Goal: Transaction & Acquisition: Book appointment/travel/reservation

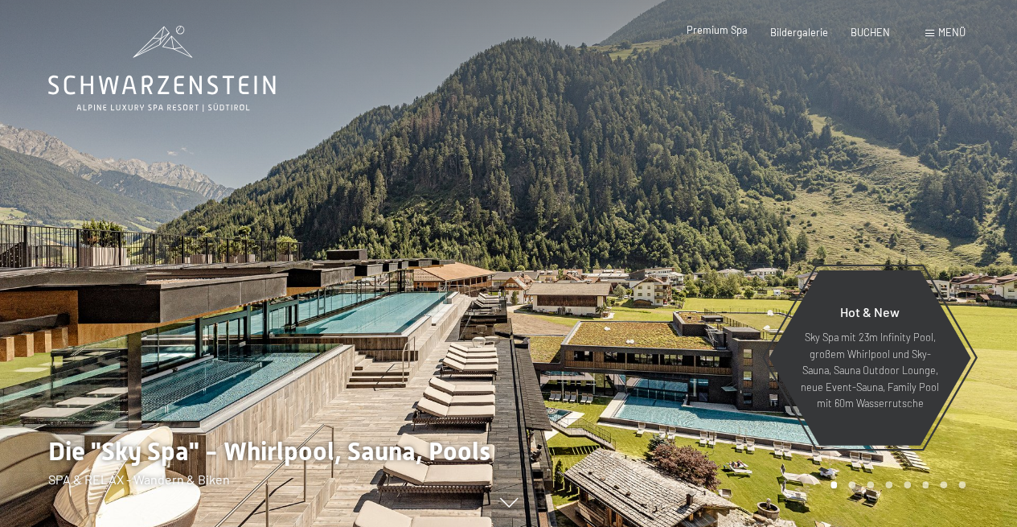
click at [722, 30] on span "Premium Spa" at bounding box center [717, 29] width 61 height 13
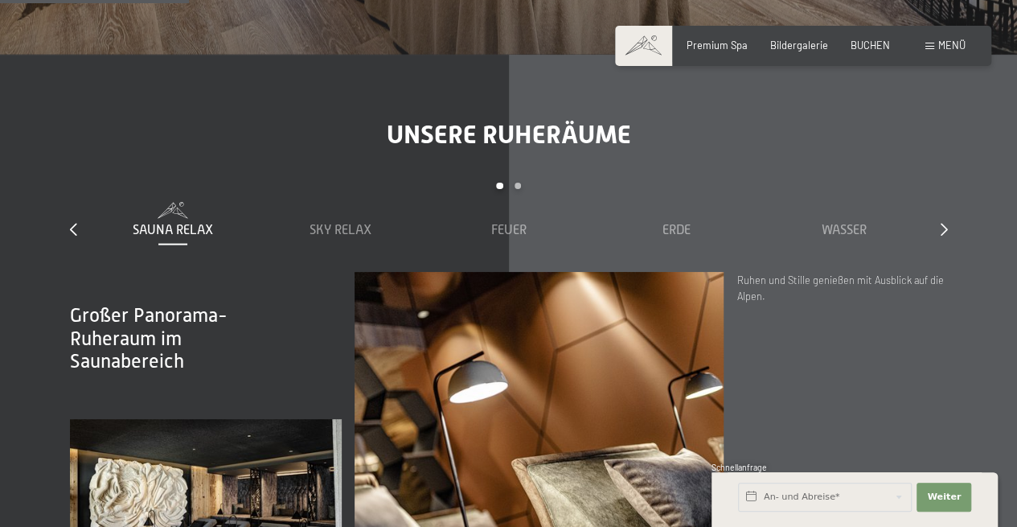
scroll to position [1676, 0]
click at [873, 43] on span "BUCHEN" at bounding box center [870, 42] width 39 height 13
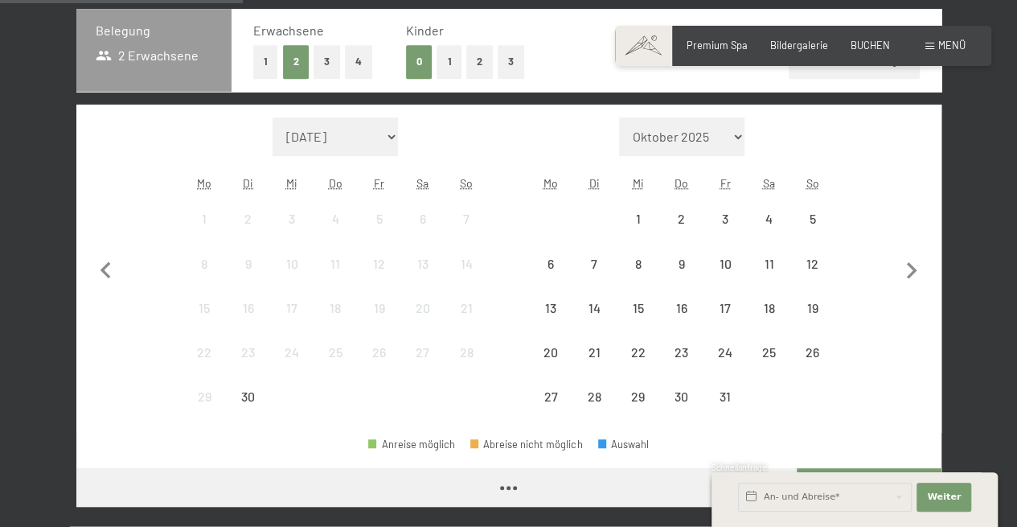
scroll to position [355, 0]
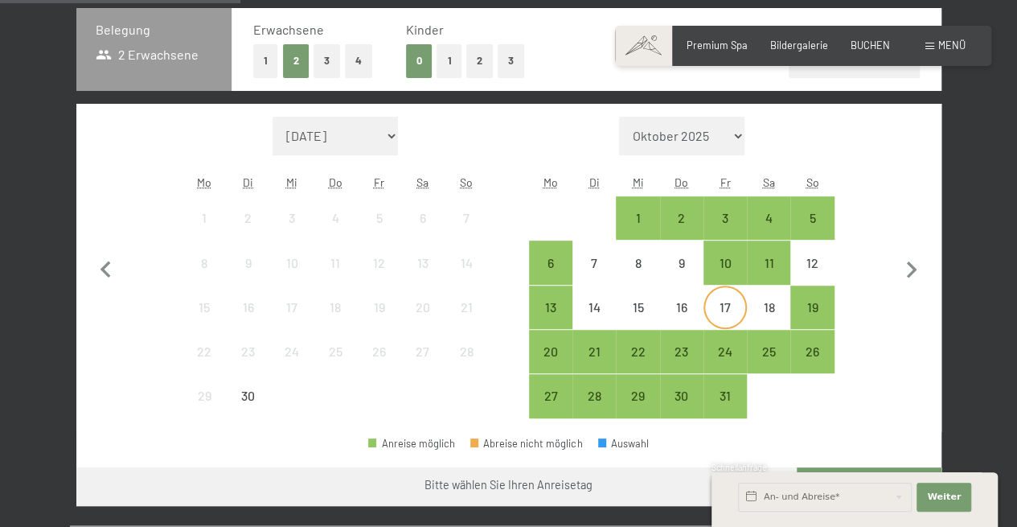
click at [726, 302] on div "17" at bounding box center [725, 321] width 40 height 40
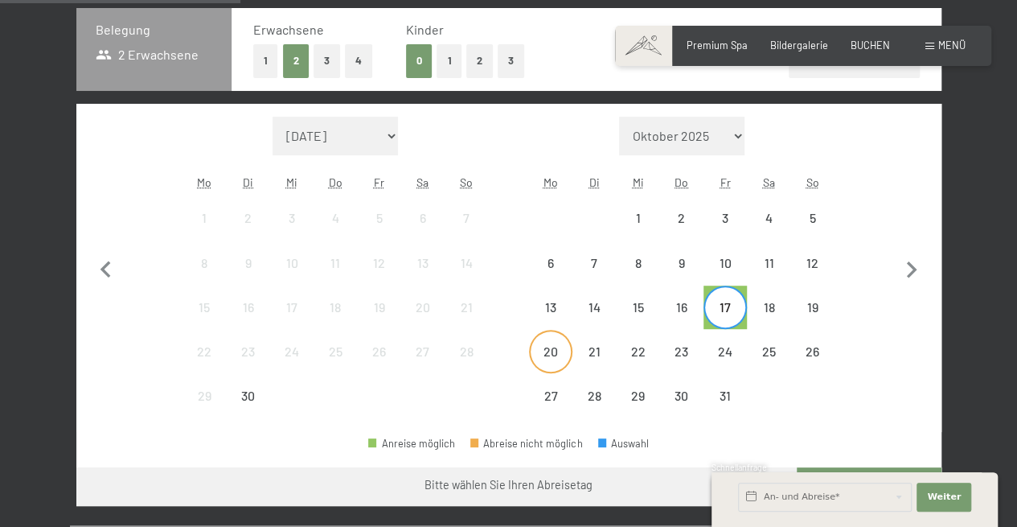
click at [561, 355] on div "20" at bounding box center [551, 365] width 40 height 40
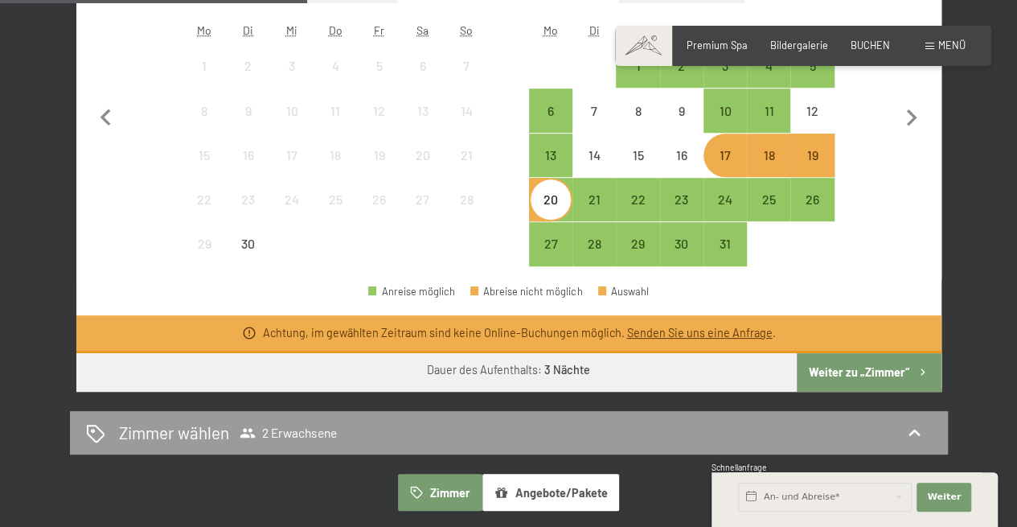
scroll to position [507, 0]
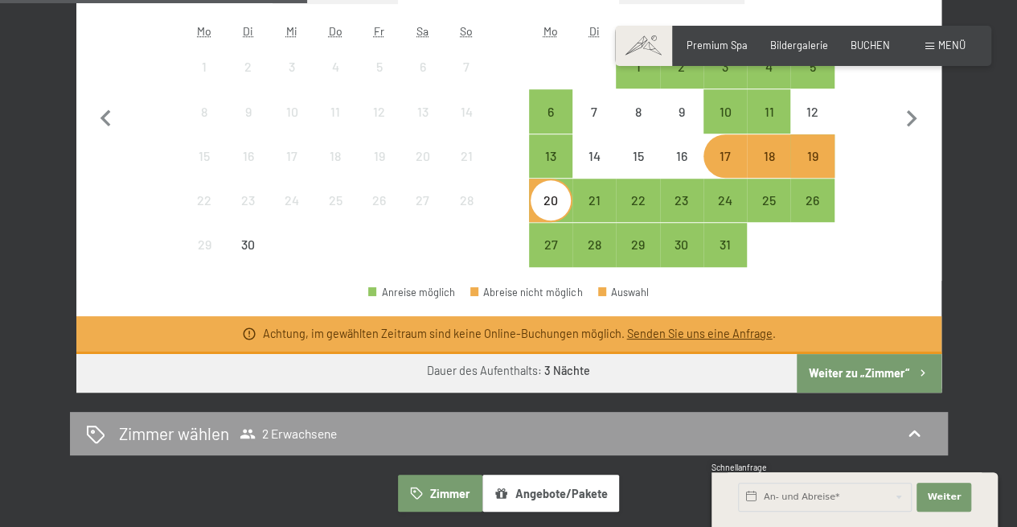
click at [825, 377] on button "Weiter zu „Zimmer“" at bounding box center [869, 373] width 144 height 39
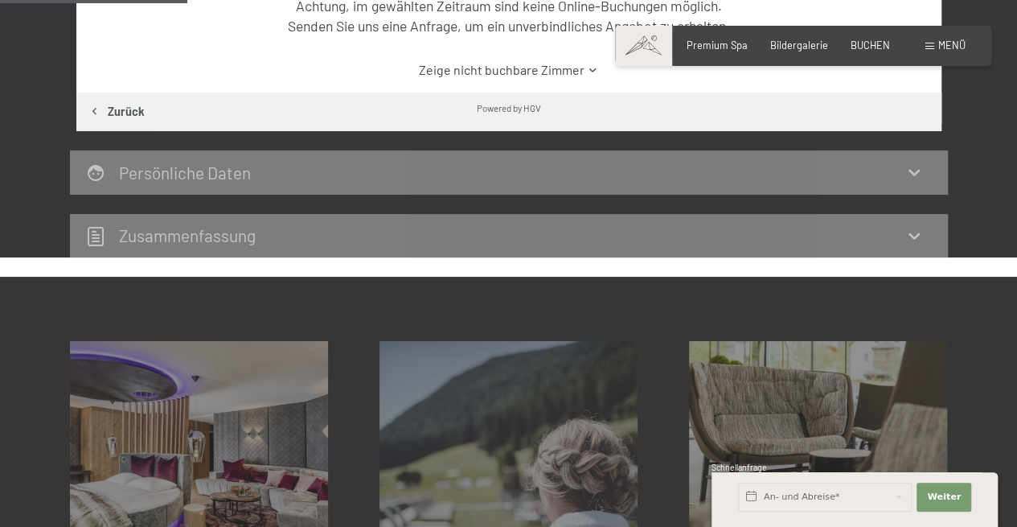
scroll to position [307, 0]
